Goal: Task Accomplishment & Management: Manage account settings

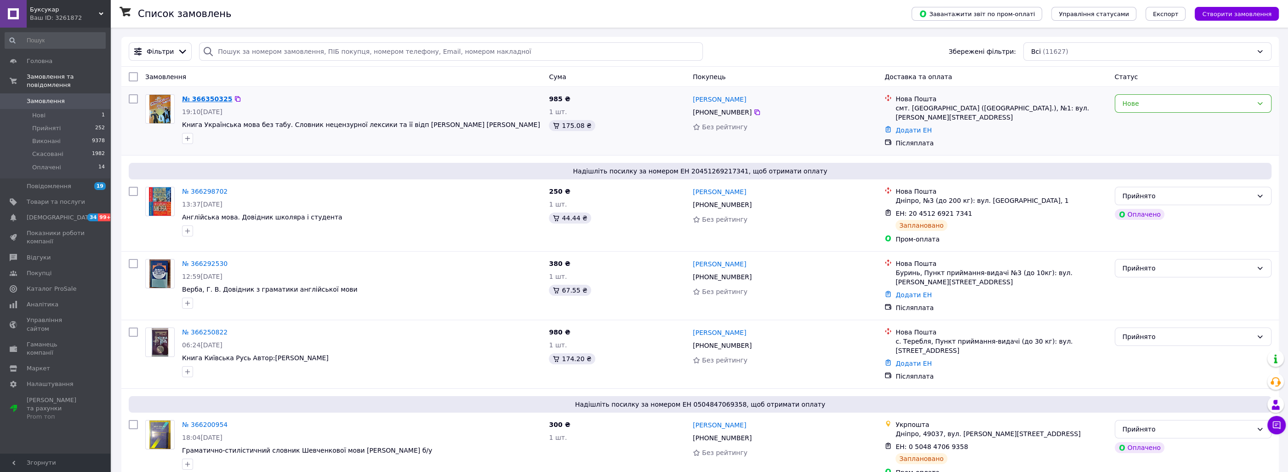
click at [204, 100] on link "№ 366350325" at bounding box center [207, 98] width 50 height 7
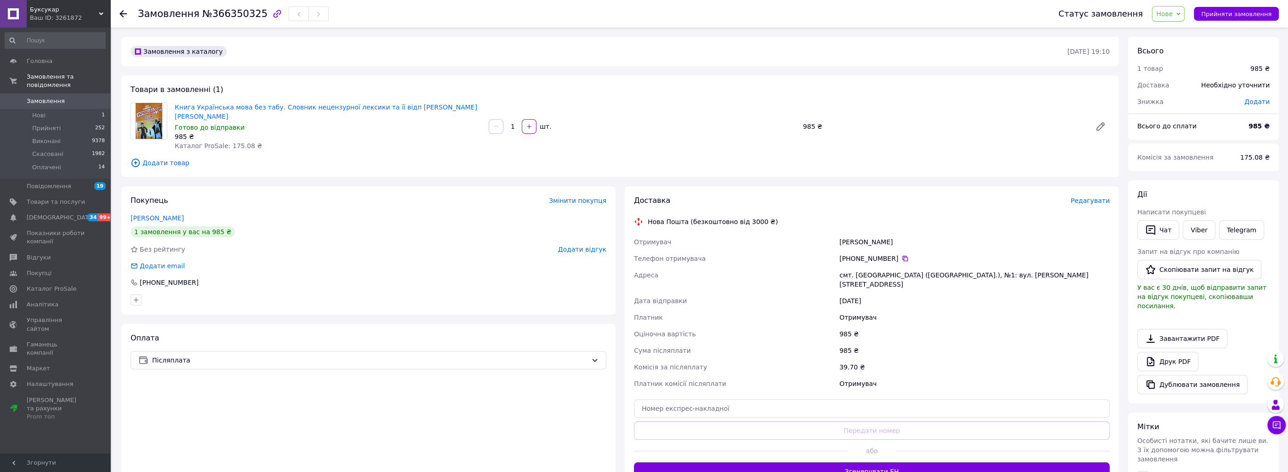
click at [1173, 17] on span "Нове" at bounding box center [1164, 13] width 17 height 7
click at [1181, 31] on li "Прийнято" at bounding box center [1174, 32] width 42 height 14
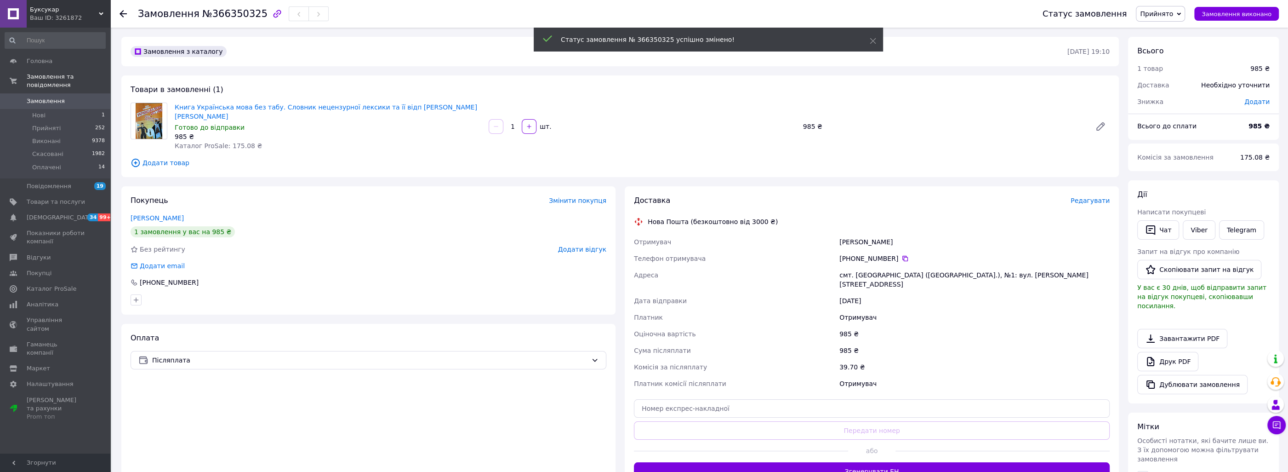
click at [66, 97] on span "Замовлення" at bounding box center [56, 101] width 58 height 8
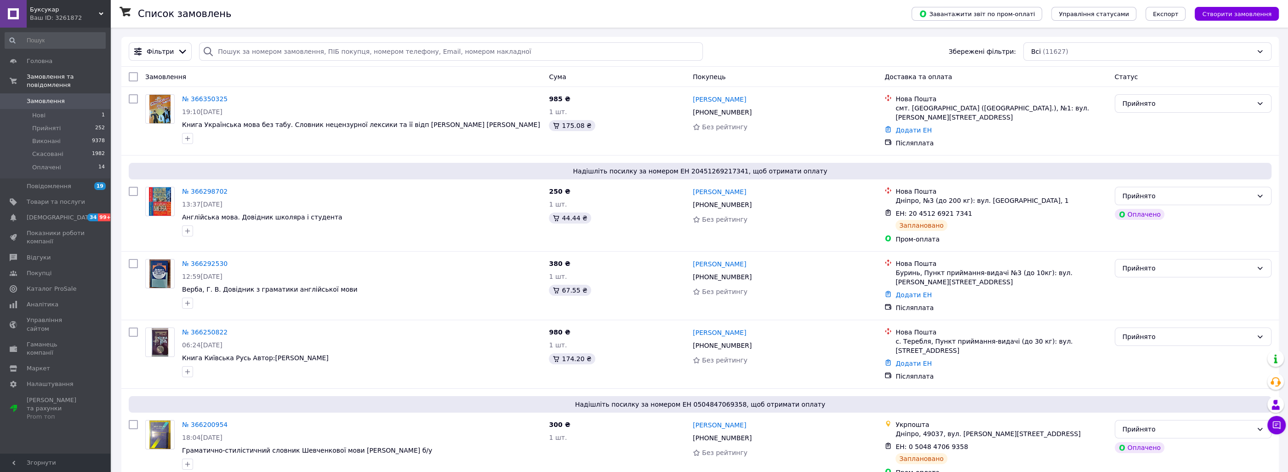
click at [89, 97] on span "0" at bounding box center [97, 101] width 25 height 8
click at [711, 100] on link "Ігор Ткаленко" at bounding box center [719, 99] width 53 height 9
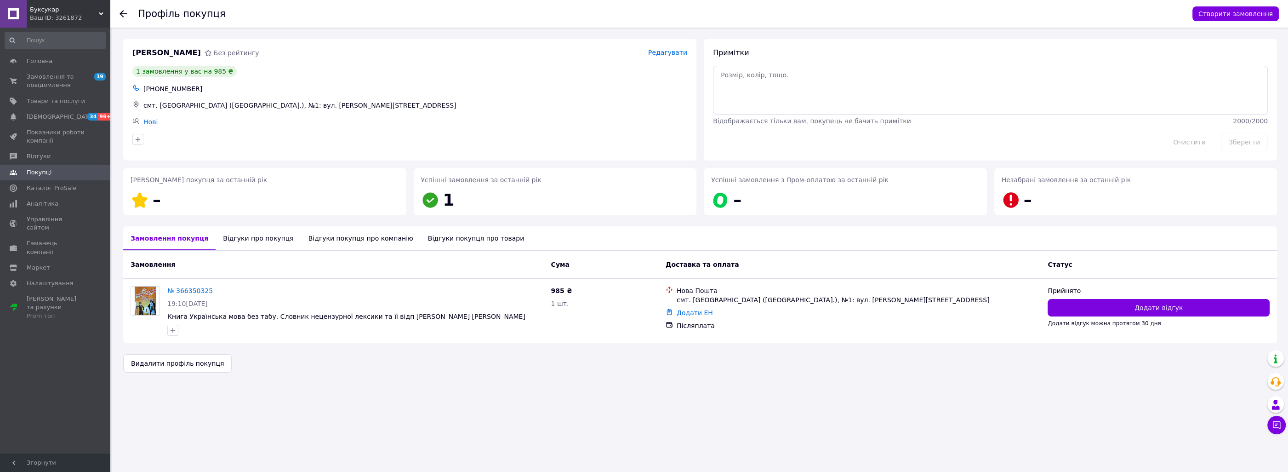
click at [234, 238] on div "Відгуки про покупця" at bounding box center [258, 238] width 85 height 24
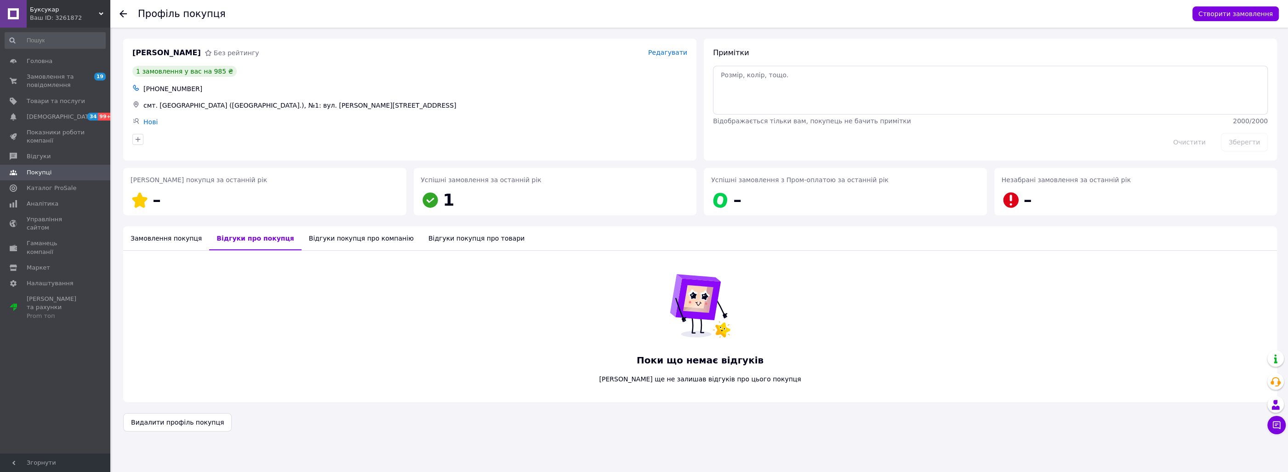
click at [171, 242] on div "Замовлення покупця" at bounding box center [166, 238] width 86 height 24
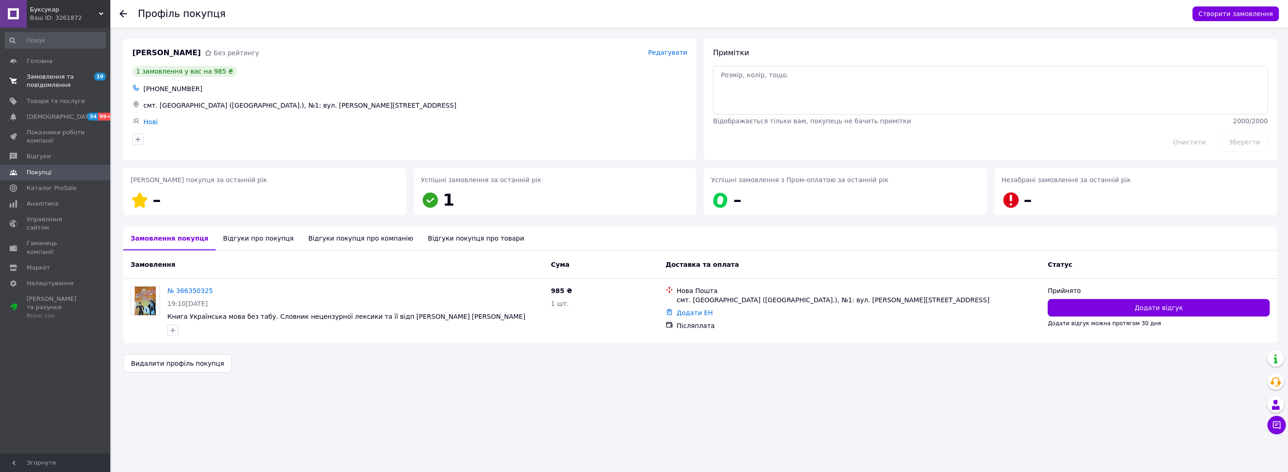
click at [39, 74] on span "Замовлення та повідомлення" at bounding box center [56, 81] width 58 height 17
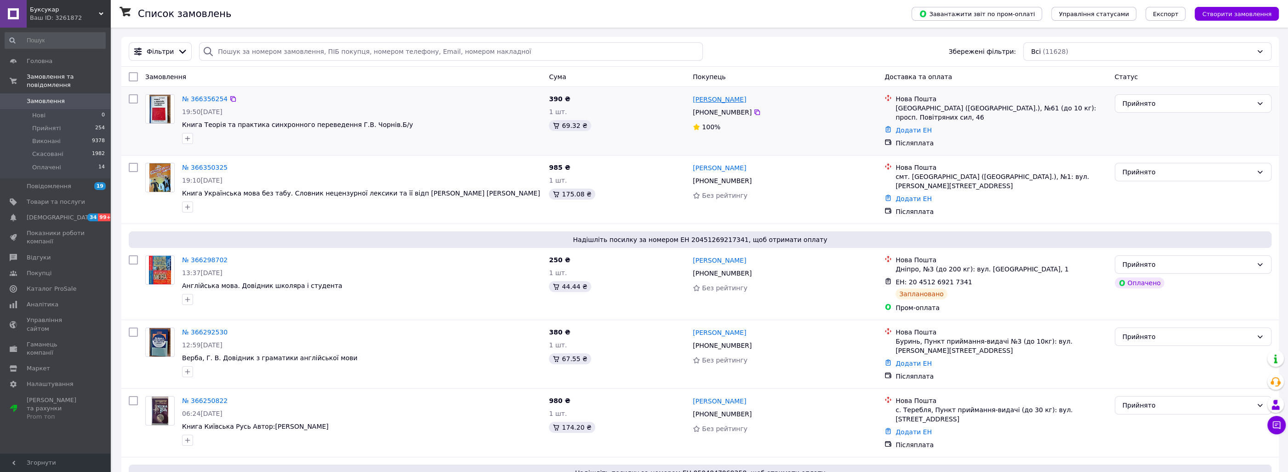
click at [742, 100] on link "Виктория Остроумова" at bounding box center [719, 99] width 53 height 9
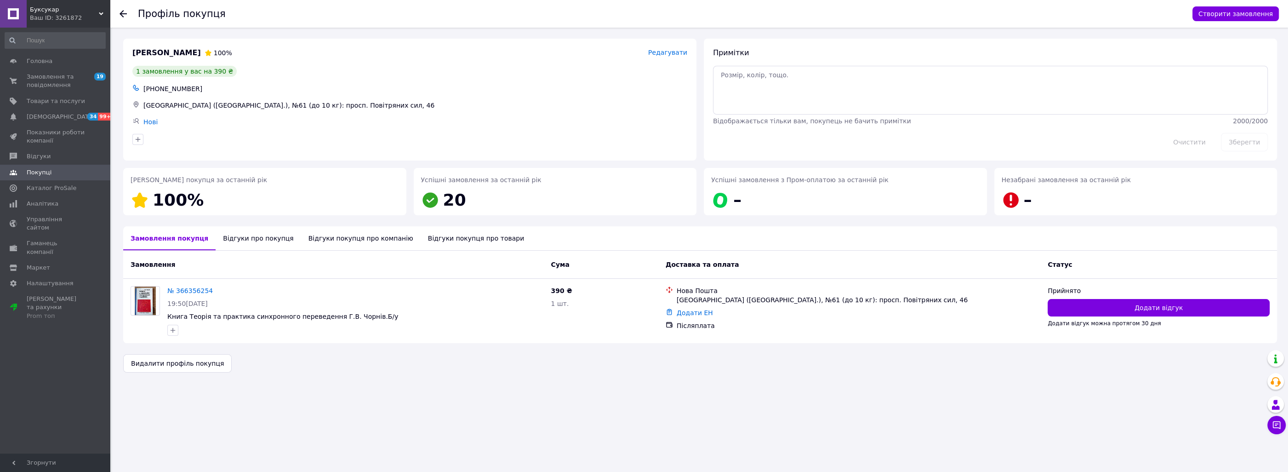
click at [257, 242] on div "Відгуки про покупця" at bounding box center [258, 238] width 85 height 24
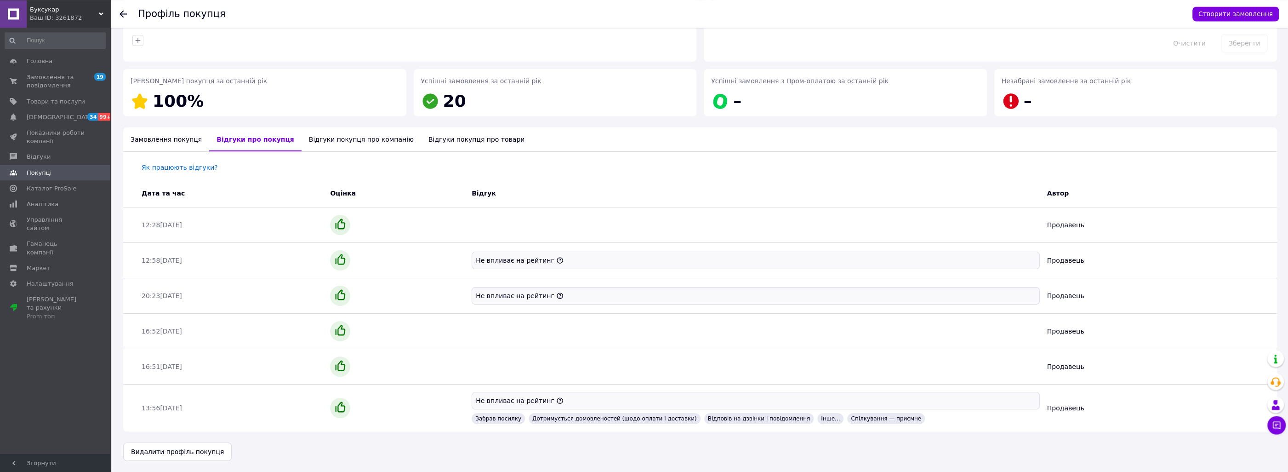
scroll to position [99, 0]
click at [44, 74] on span "Замовлення та повідомлення" at bounding box center [56, 81] width 58 height 17
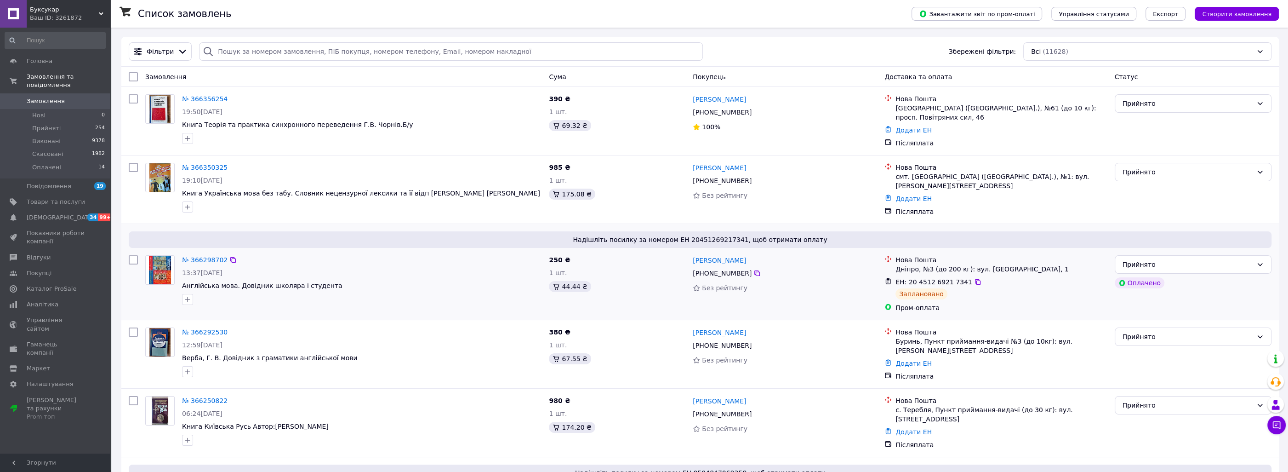
scroll to position [197, 0]
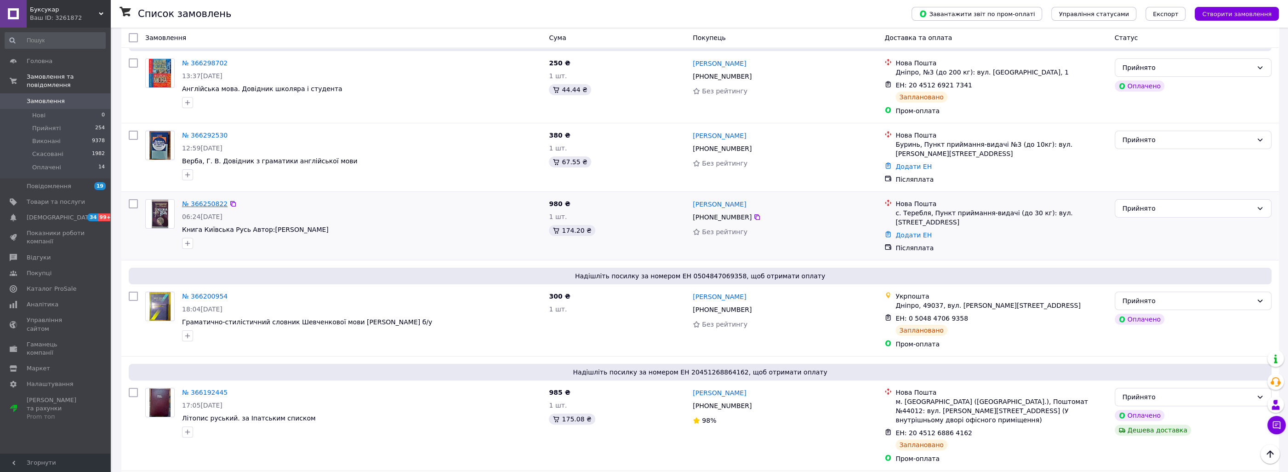
click at [199, 200] on link "№ 366250822" at bounding box center [205, 203] width 46 height 7
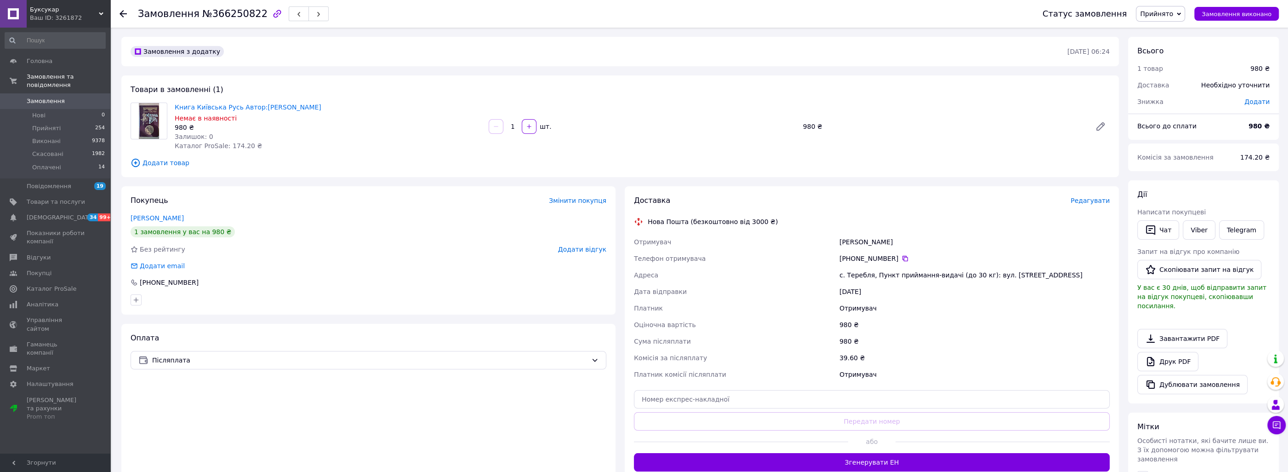
click at [1092, 200] on span "Редагувати" at bounding box center [1090, 200] width 39 height 7
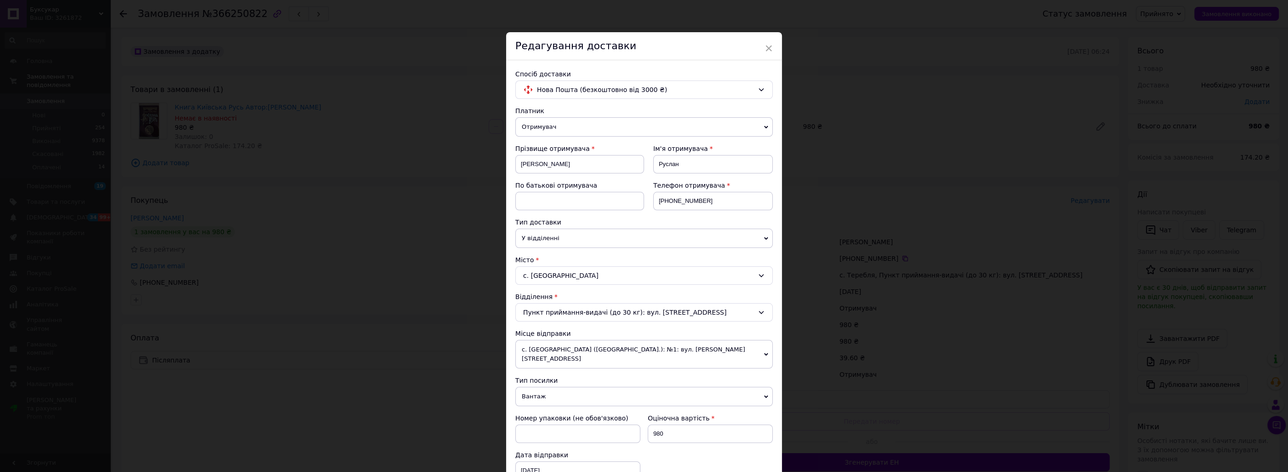
scroll to position [231, 0]
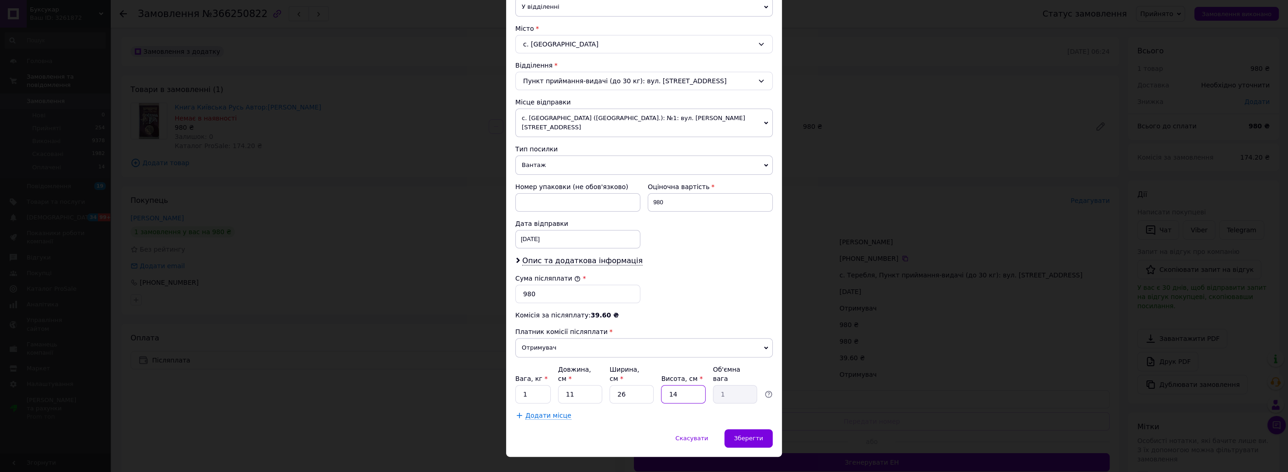
click at [691, 385] on input "14" at bounding box center [683, 394] width 44 height 18
type input "4"
type input "0.29"
type input "4"
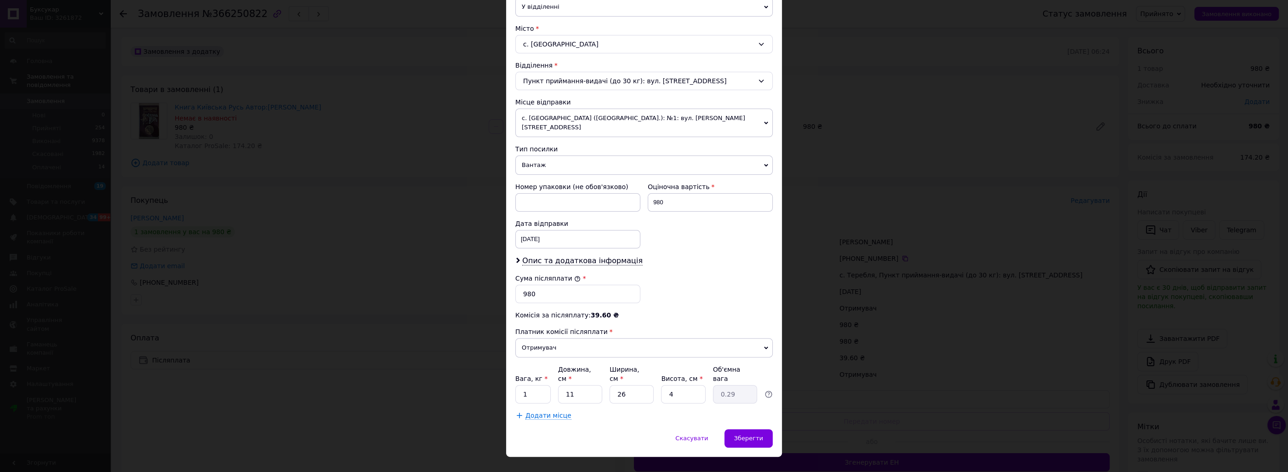
click at [700, 256] on div "Опис та додаткова інформація" at bounding box center [643, 261] width 257 height 11
click at [554, 230] on input "12.10.2025" at bounding box center [577, 239] width 125 height 18
click at [529, 342] on link "13" at bounding box center [529, 343] width 18 height 18
type input "13.10.2025"
click at [704, 283] on div "Сума післяплати * 980" at bounding box center [644, 288] width 265 height 37
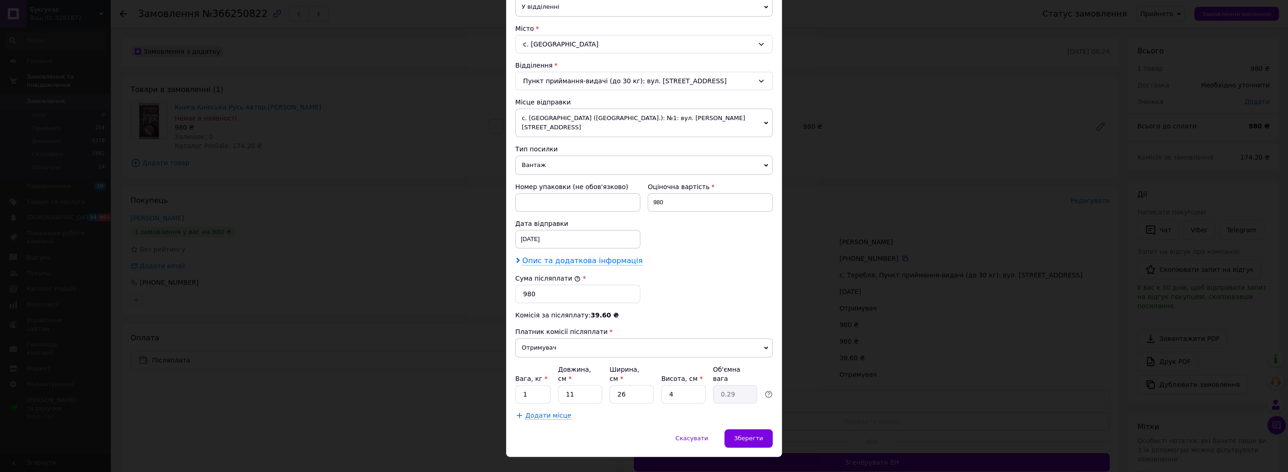
click at [609, 256] on span "Опис та додаткова інформація" at bounding box center [582, 260] width 120 height 9
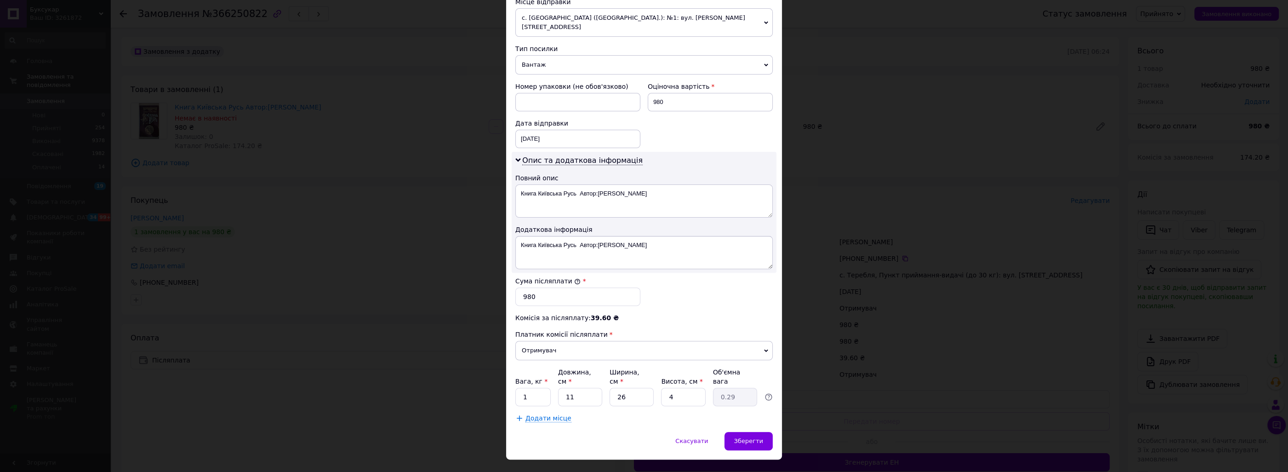
scroll to position [335, 0]
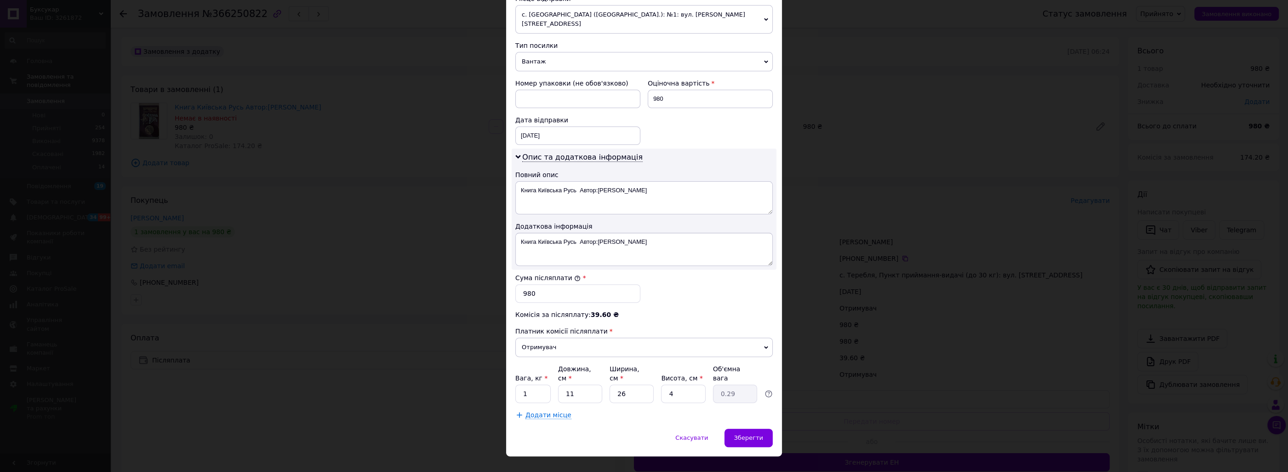
click at [750, 411] on div "Спосіб доставки Нова Пошта (безкоштовно від 3000 ₴) Платник Отримувач Відправни…" at bounding box center [644, 77] width 276 height 703
click at [754, 434] on span "Зберегти" at bounding box center [748, 437] width 29 height 7
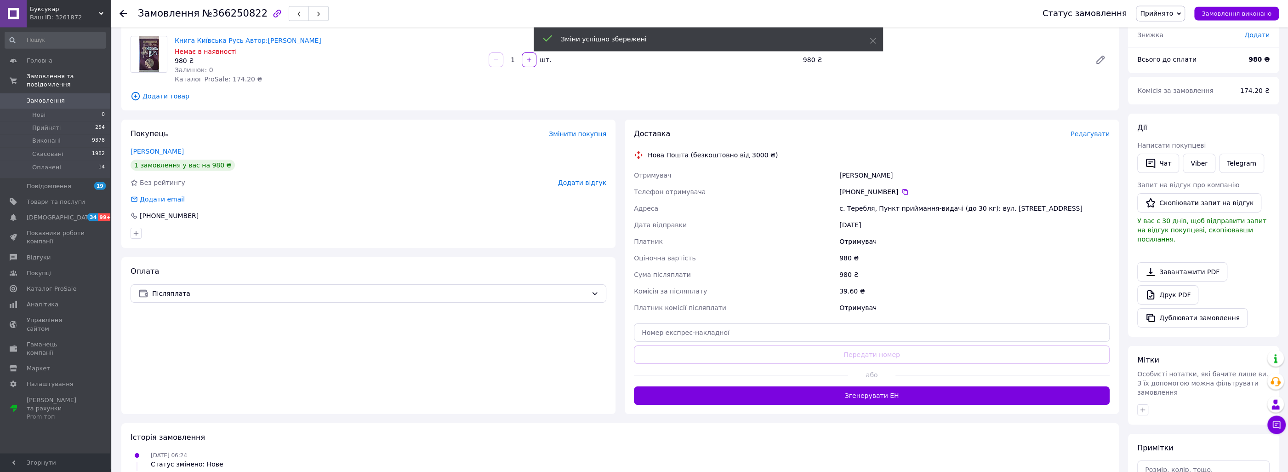
scroll to position [98, 0]
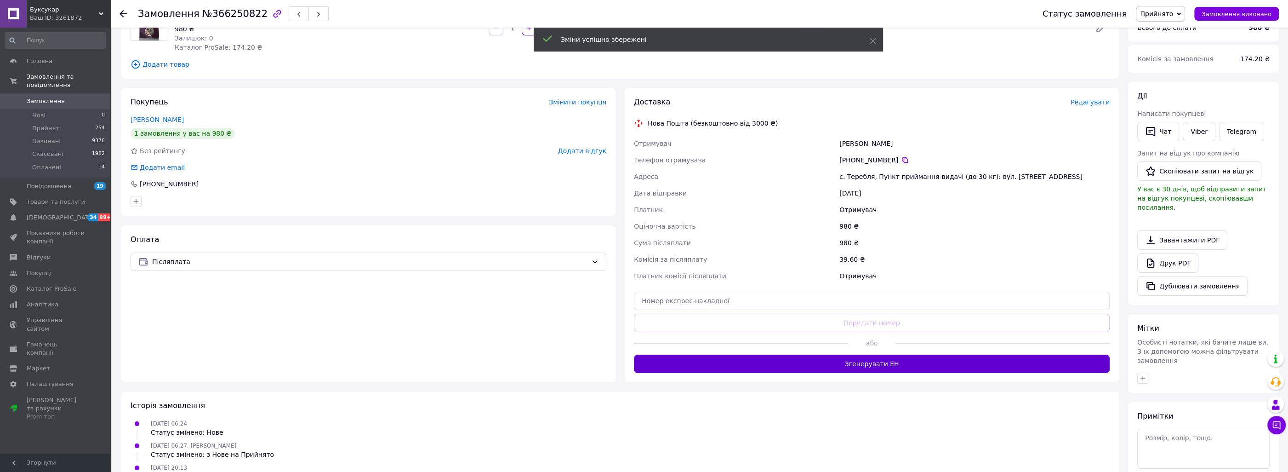
click at [851, 371] on button "Згенерувати ЕН" at bounding box center [872, 363] width 476 height 18
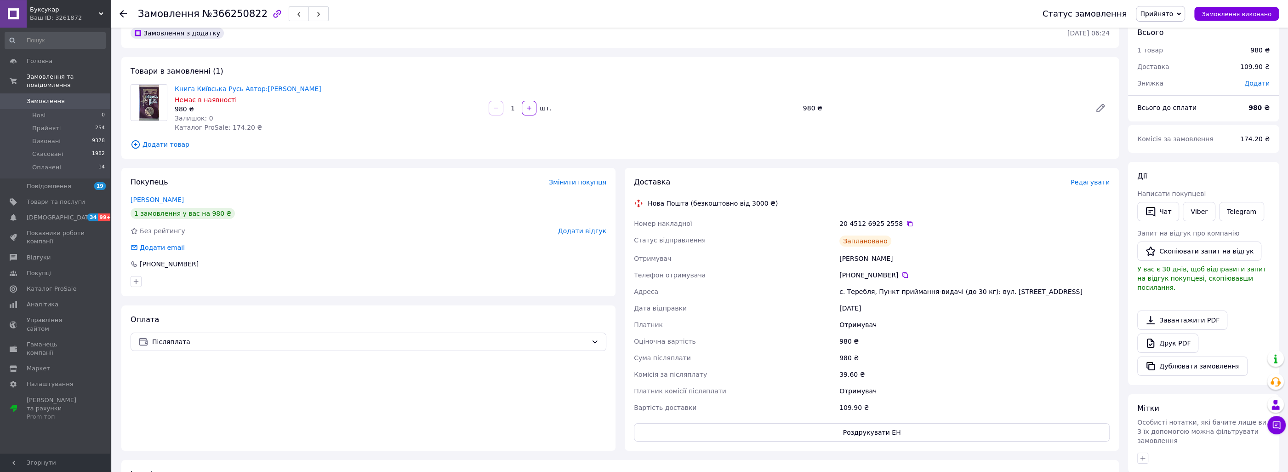
scroll to position [0, 0]
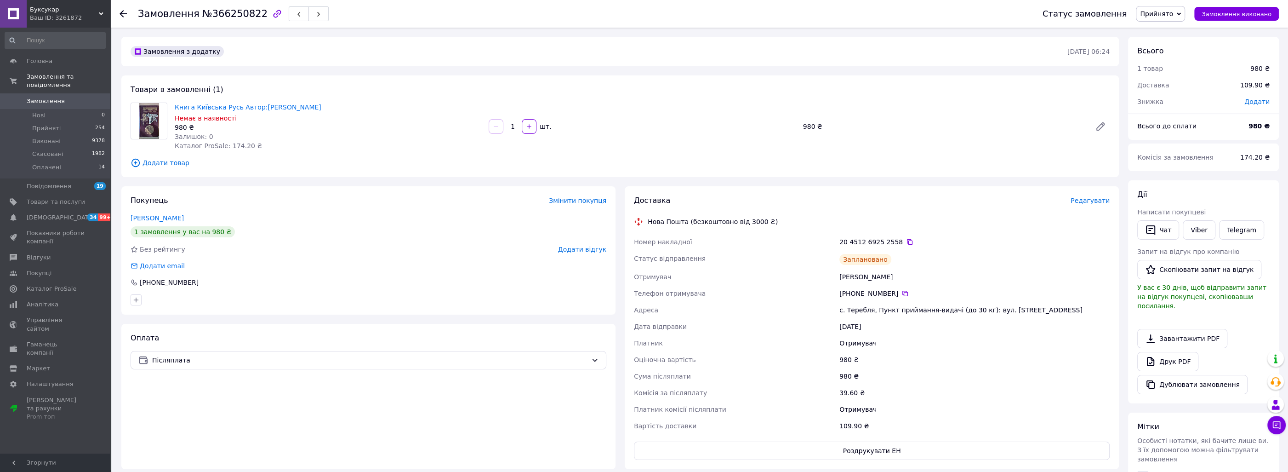
click at [75, 97] on span "Замовлення" at bounding box center [56, 101] width 58 height 8
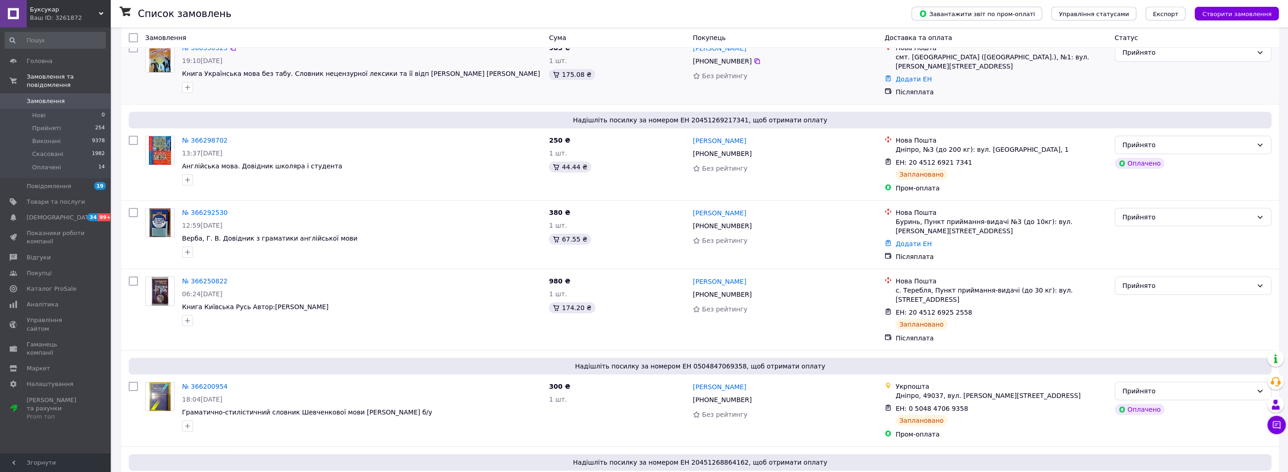
scroll to position [148, 0]
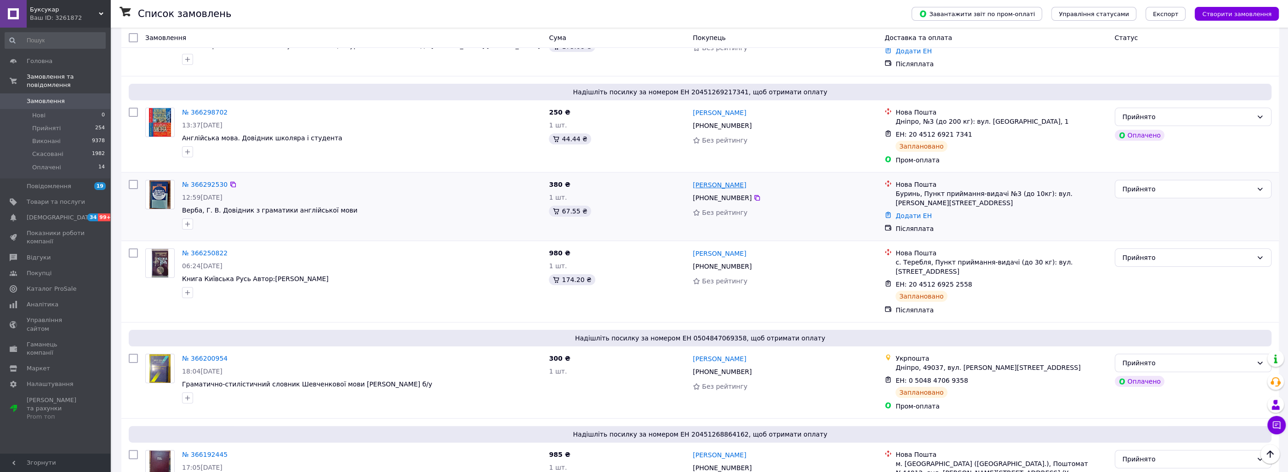
click at [731, 180] on link "[PERSON_NAME]" at bounding box center [719, 184] width 53 height 9
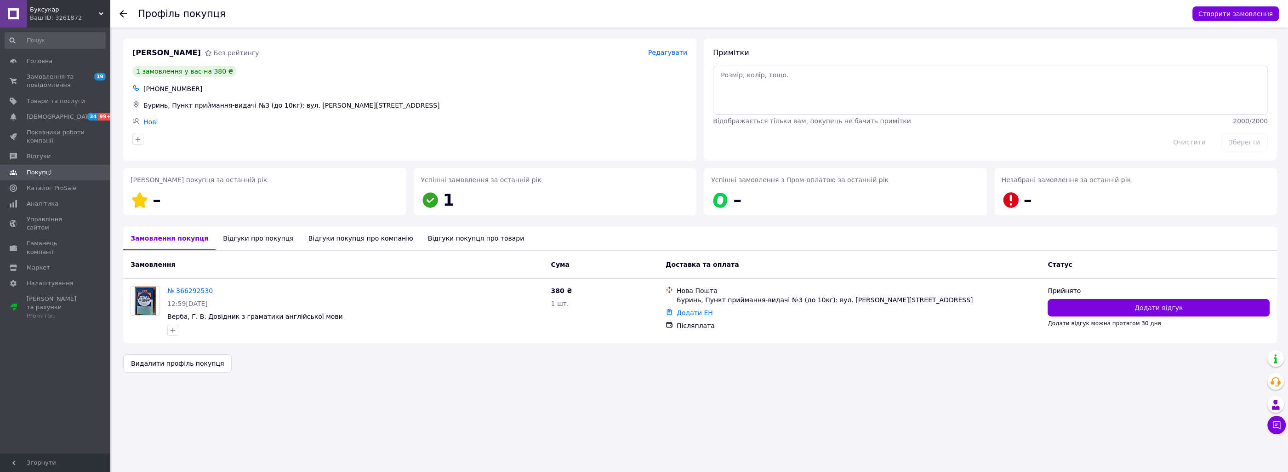
click at [241, 241] on div "Відгуки про покупця" at bounding box center [258, 238] width 85 height 24
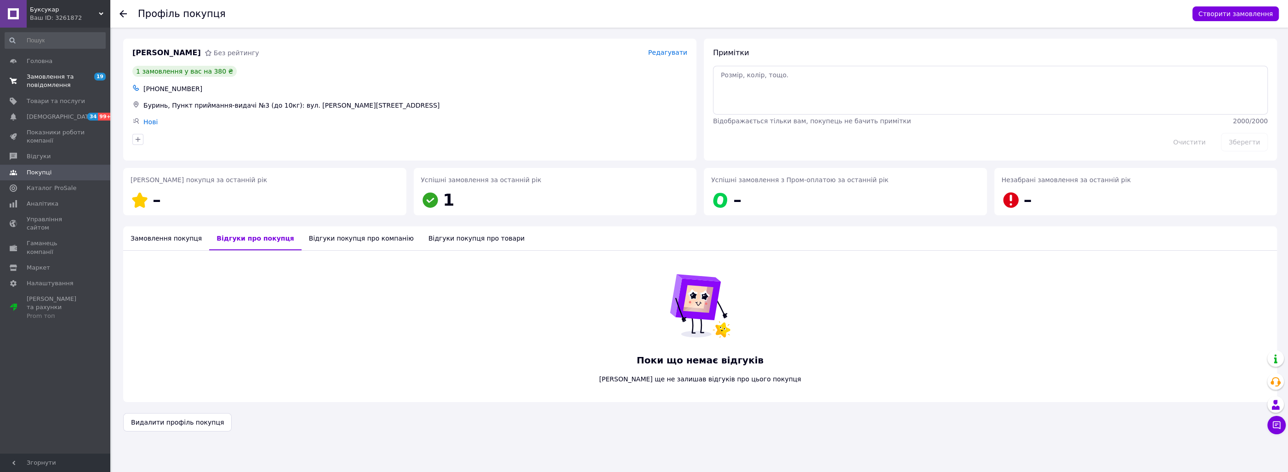
click at [63, 72] on link "Замовлення та повідомлення 19 0" at bounding box center [55, 81] width 110 height 24
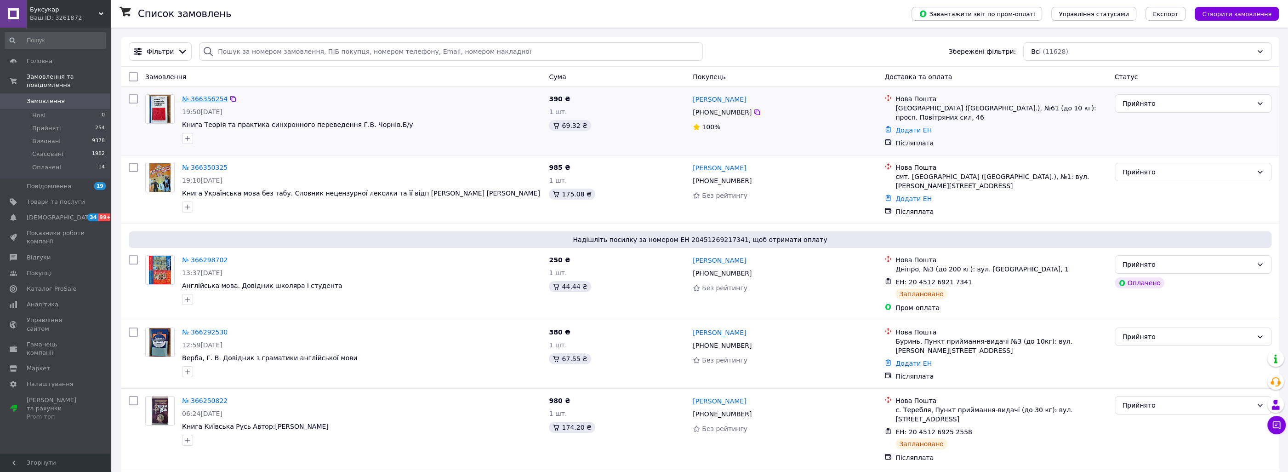
click at [210, 98] on link "№ 366356254" at bounding box center [205, 98] width 46 height 7
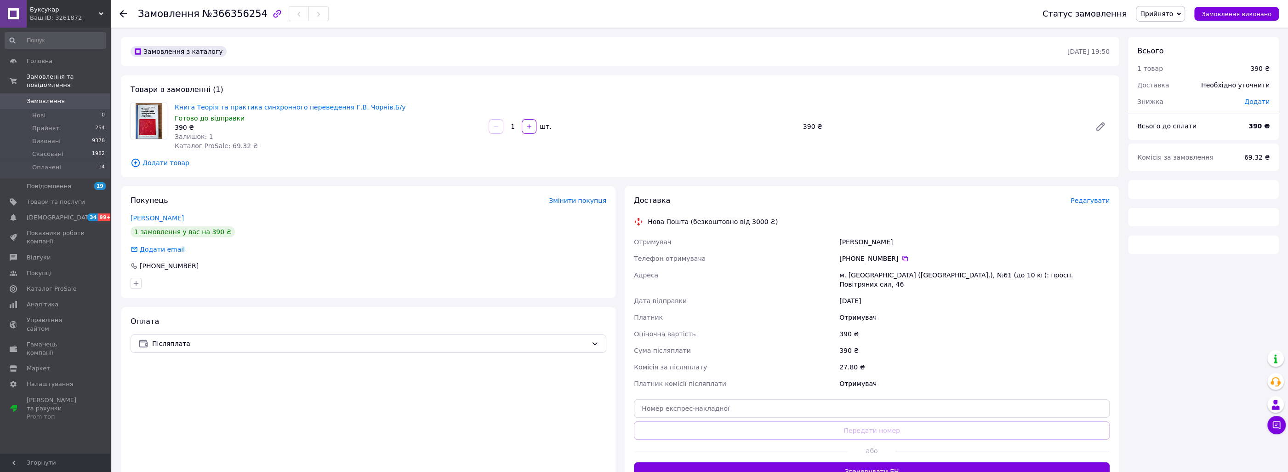
click at [1088, 201] on span "Редагувати" at bounding box center [1090, 200] width 39 height 7
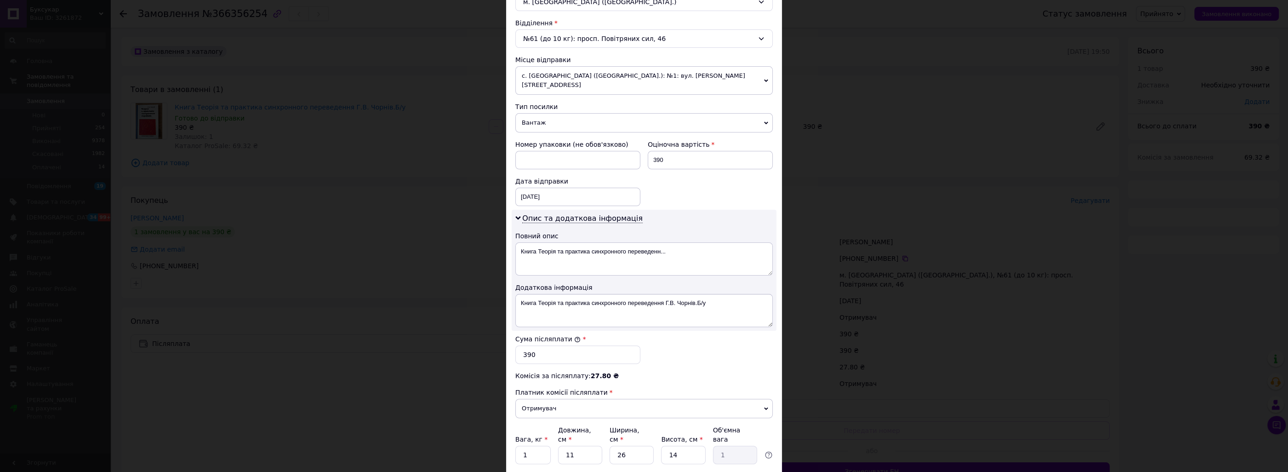
scroll to position [335, 0]
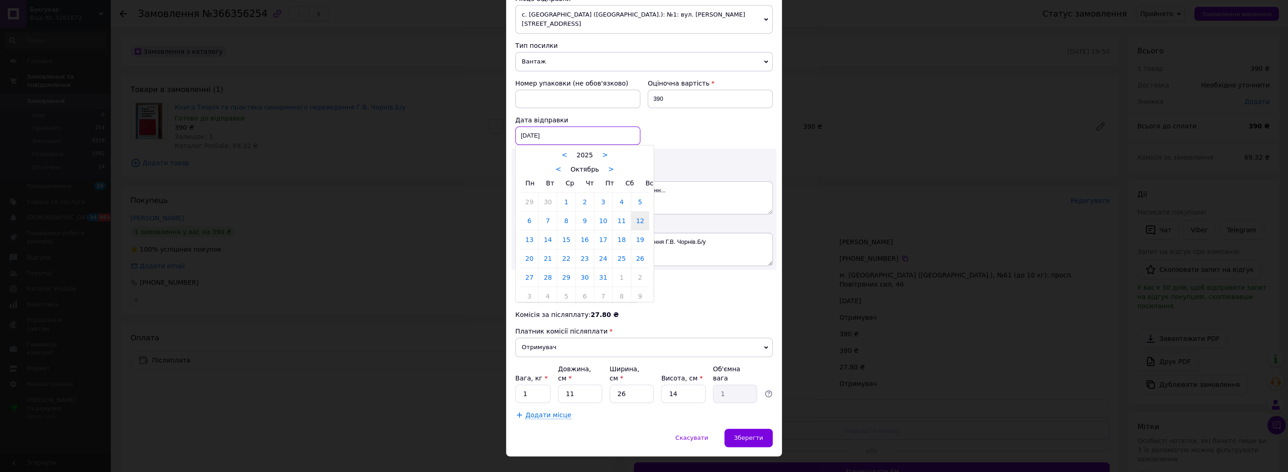
click at [561, 128] on input "12.10.2025" at bounding box center [577, 135] width 125 height 18
click at [527, 236] on link "13" at bounding box center [529, 239] width 18 height 18
type input "13.10.2025"
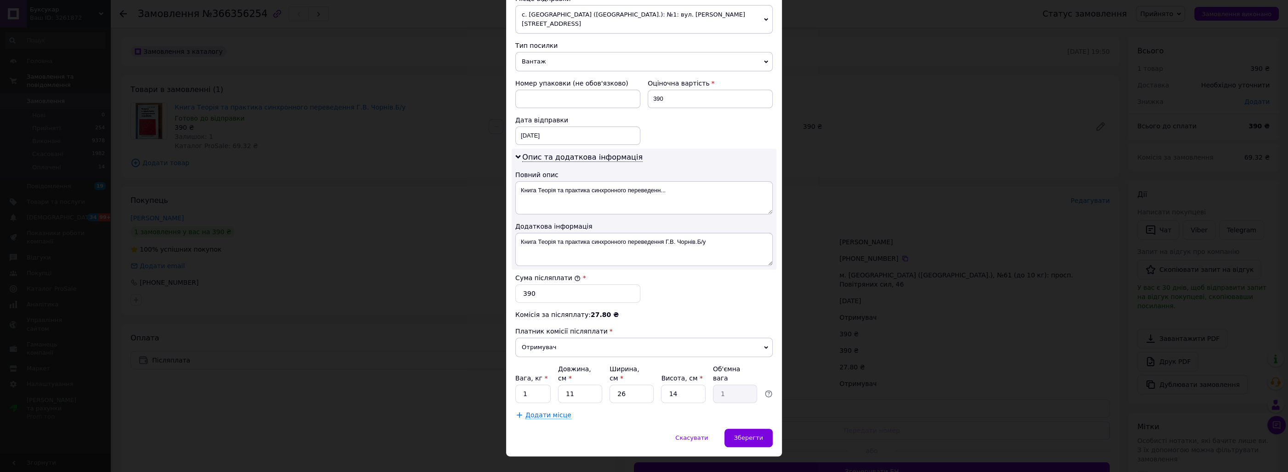
click at [684, 125] on div "Номер упаковки (не обов'язково) Оціночна вартість 390 Дата відправки 13.10.2025…" at bounding box center [644, 112] width 265 height 74
click at [681, 384] on input "14" at bounding box center [683, 393] width 44 height 18
type input "3"
type input "0.21"
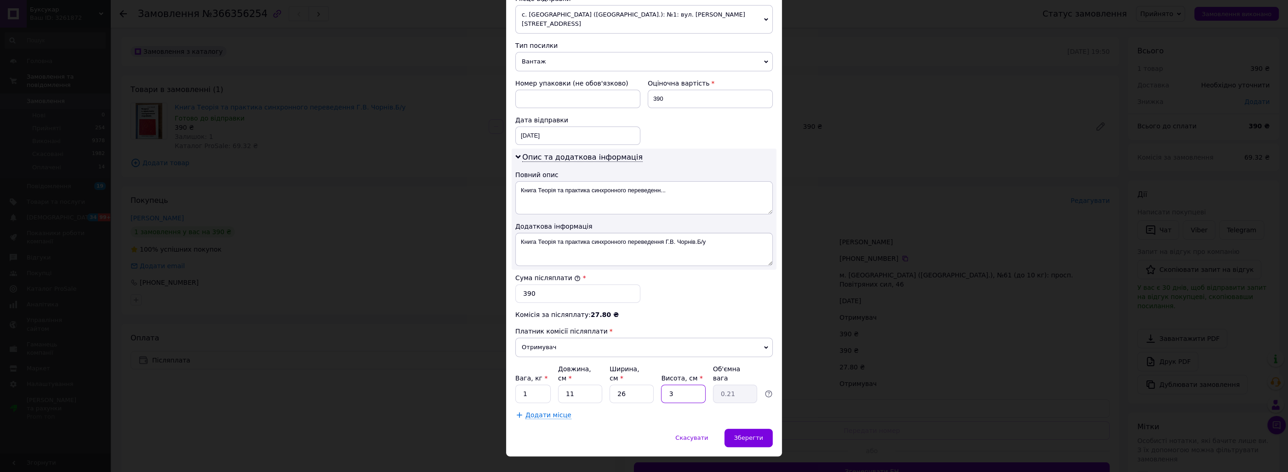
type input "3"
click at [617, 428] on div "Скасувати   Зберегти" at bounding box center [644, 442] width 276 height 28
click at [752, 434] on span "Зберегти" at bounding box center [748, 437] width 29 height 7
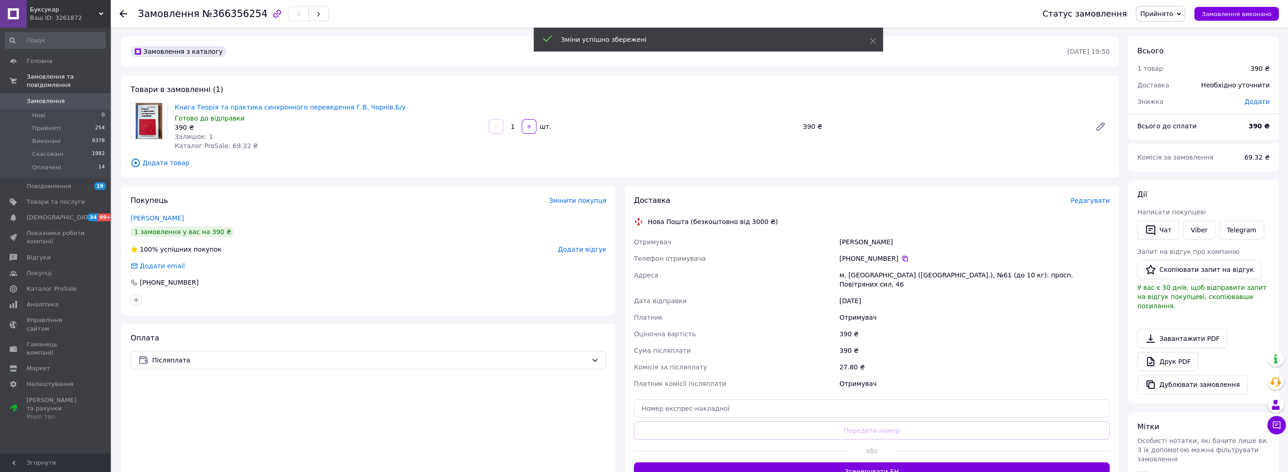
scroll to position [98, 0]
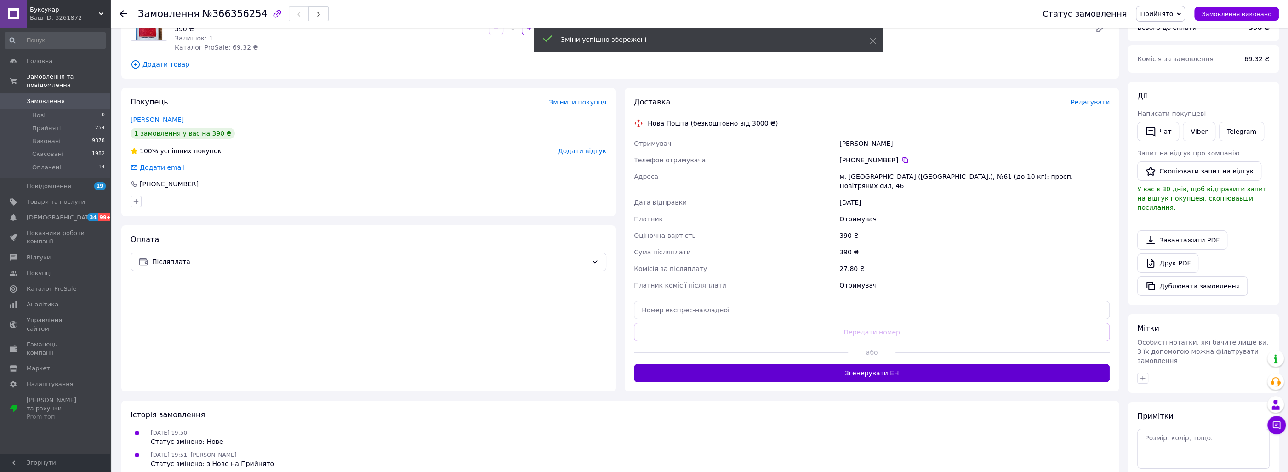
click at [917, 365] on button "Згенерувати ЕН" at bounding box center [872, 373] width 476 height 18
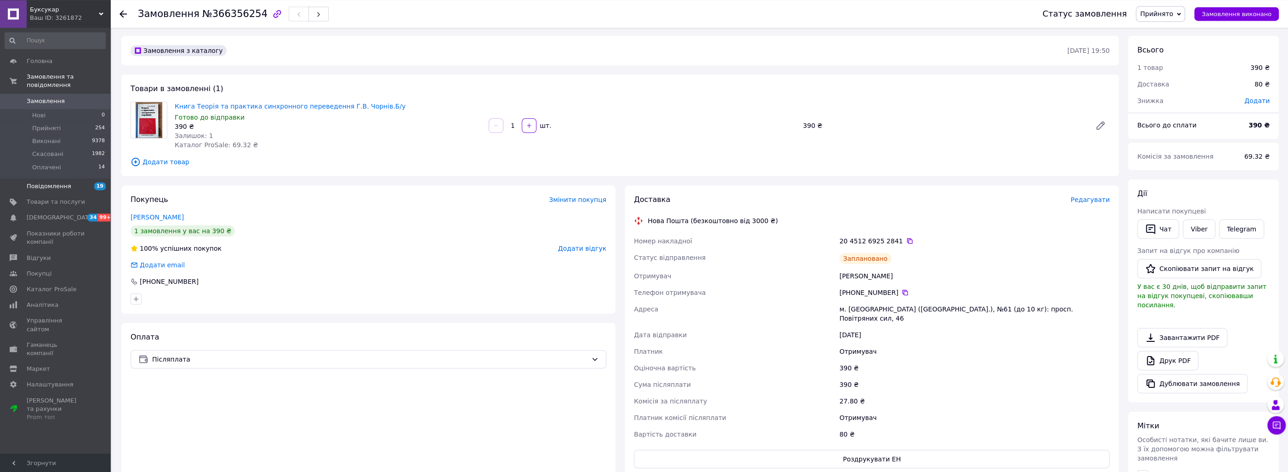
scroll to position [0, 0]
click at [69, 93] on link "Замовлення 0" at bounding box center [55, 101] width 110 height 16
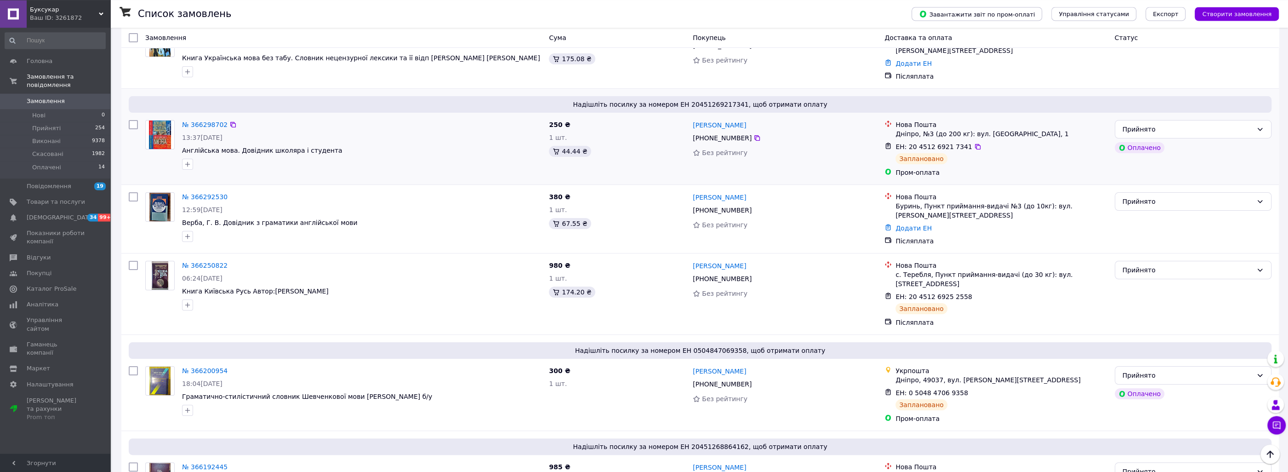
scroll to position [148, 0]
click at [207, 194] on link "№ 366292530" at bounding box center [205, 197] width 46 height 7
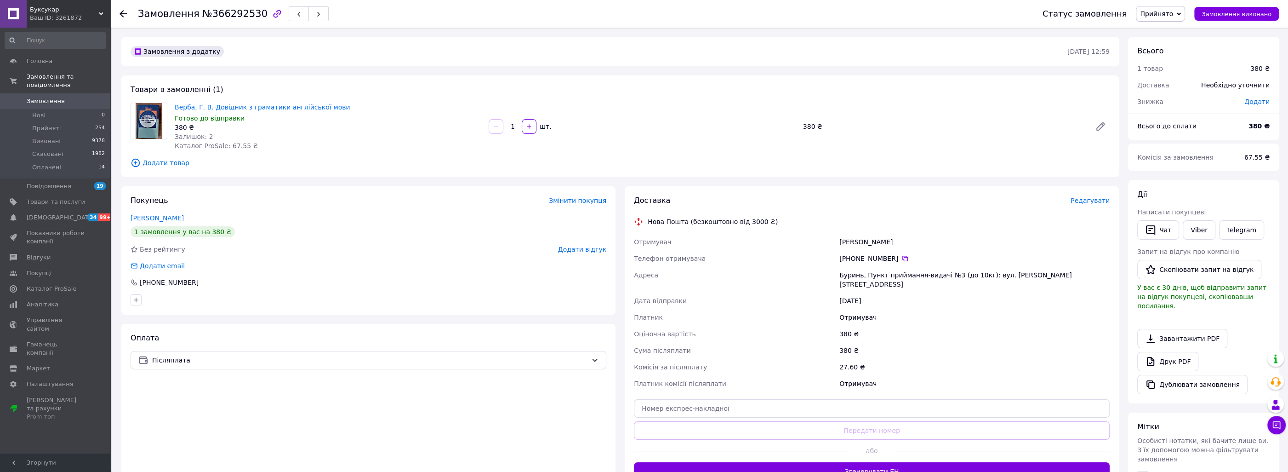
click at [1099, 203] on span "Редагувати" at bounding box center [1090, 200] width 39 height 7
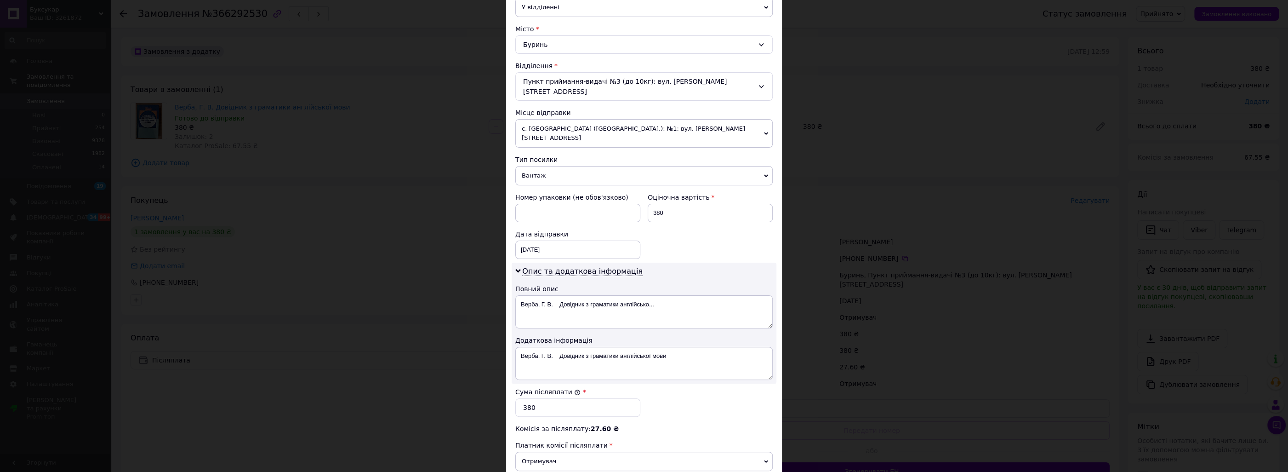
scroll to position [335, 0]
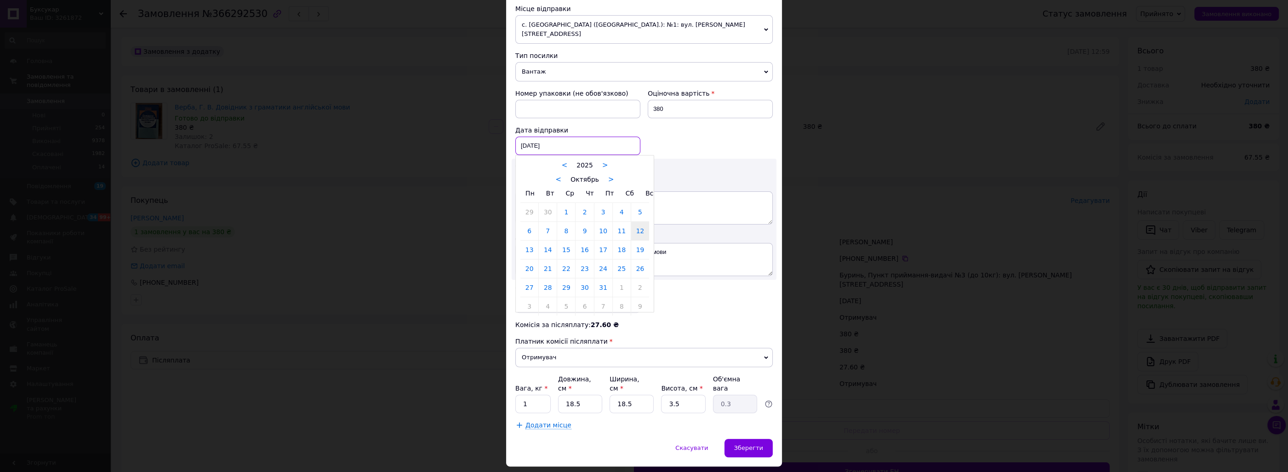
click at [559, 137] on input "12.10.2025" at bounding box center [577, 146] width 125 height 18
click at [532, 240] on link "13" at bounding box center [529, 249] width 18 height 18
type input "13.10.2025"
click at [674, 127] on div "Номер упаковки (не обов'язково) Оціночна вартість 380 Дата відправки 13.10.2025…" at bounding box center [644, 122] width 265 height 74
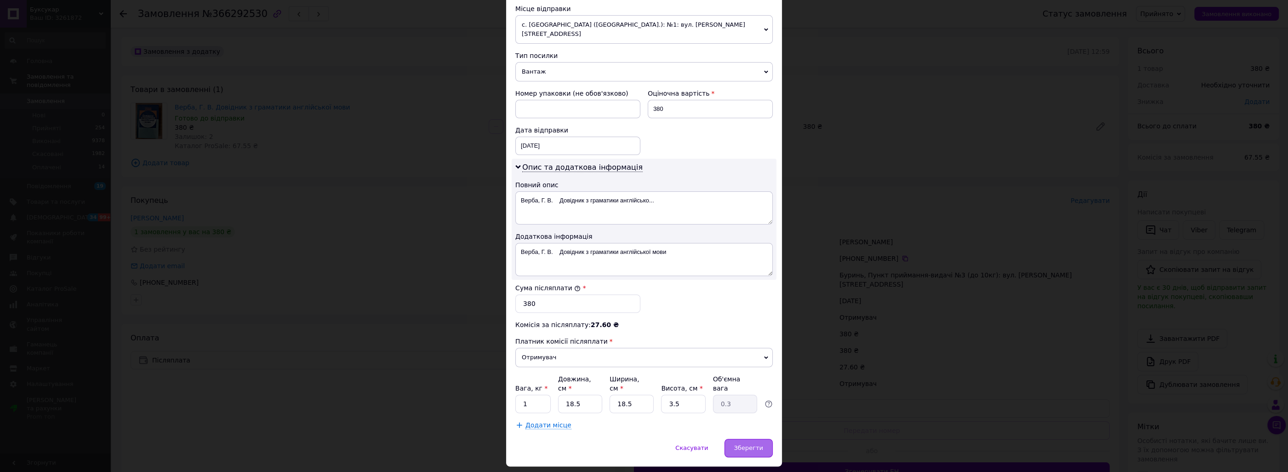
click at [750, 444] on span "Зберегти" at bounding box center [748, 447] width 29 height 7
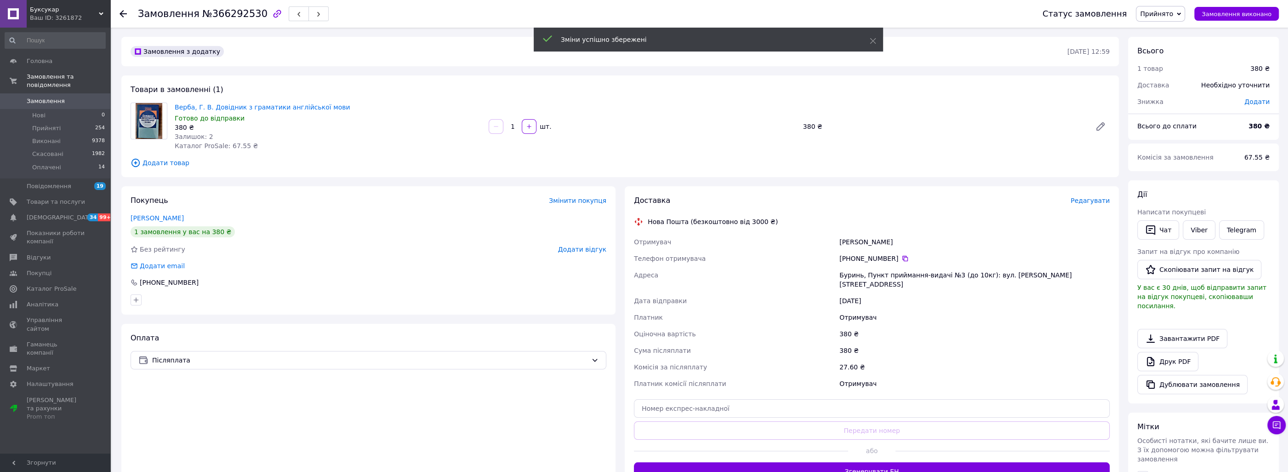
scroll to position [49, 0]
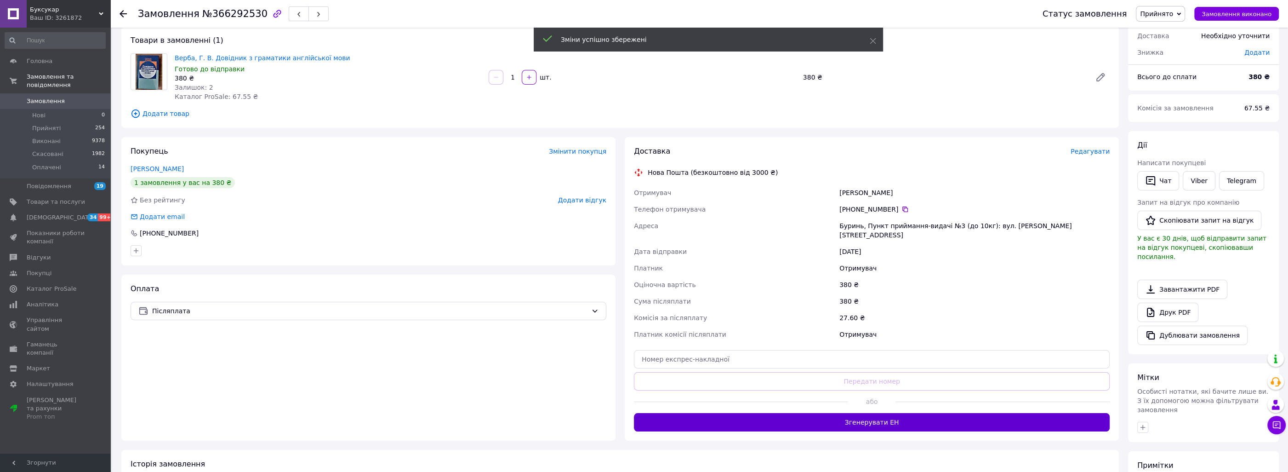
click at [867, 413] on button "Згенерувати ЕН" at bounding box center [872, 422] width 476 height 18
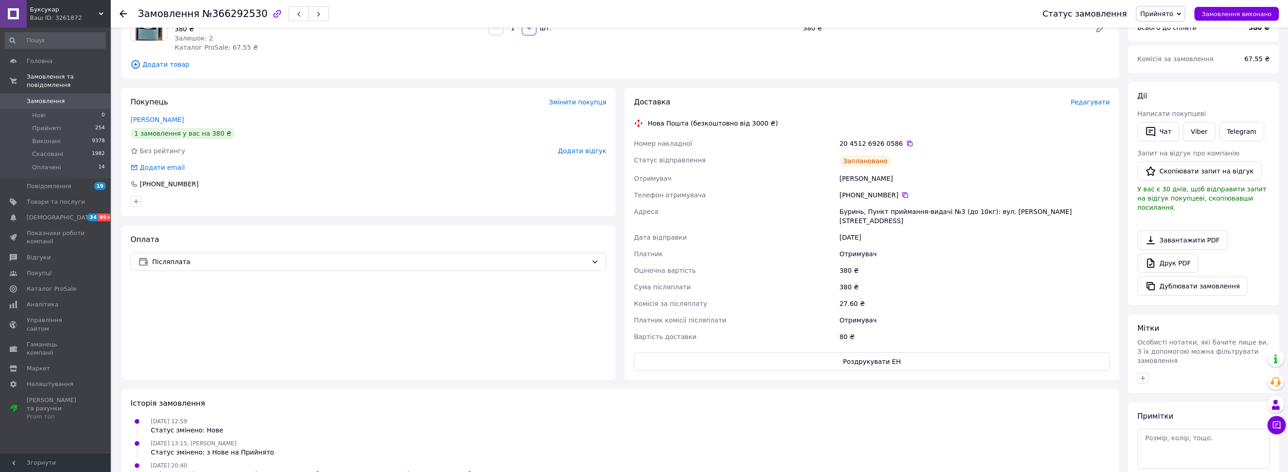
scroll to position [0, 0]
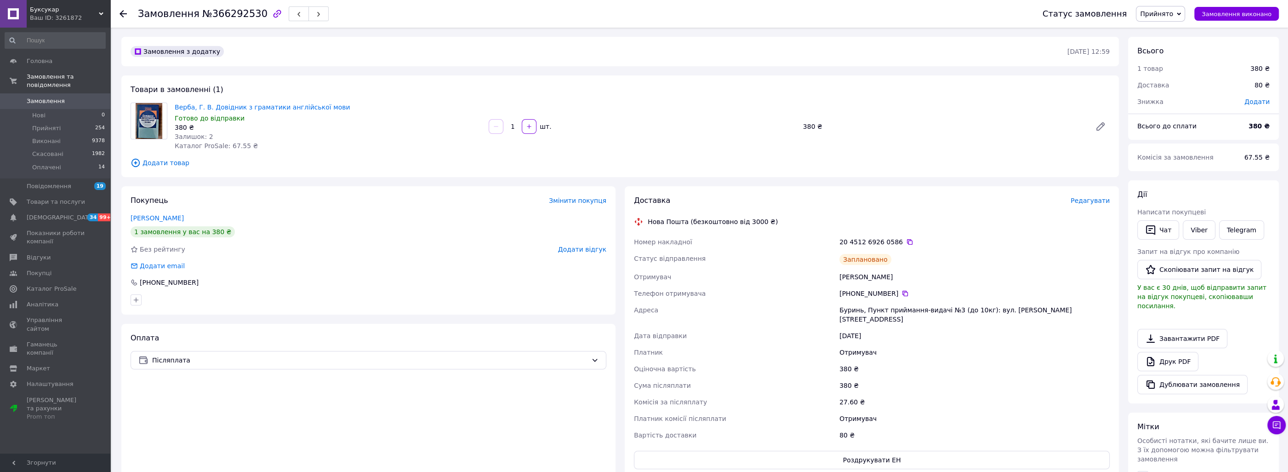
click at [73, 97] on span "Замовлення" at bounding box center [56, 101] width 58 height 8
